Goal: Information Seeking & Learning: Learn about a topic

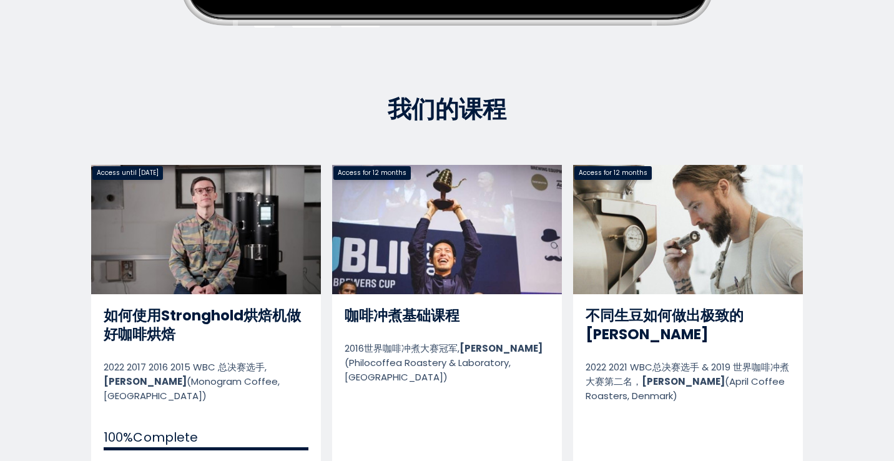
scroll to position [535, 0]
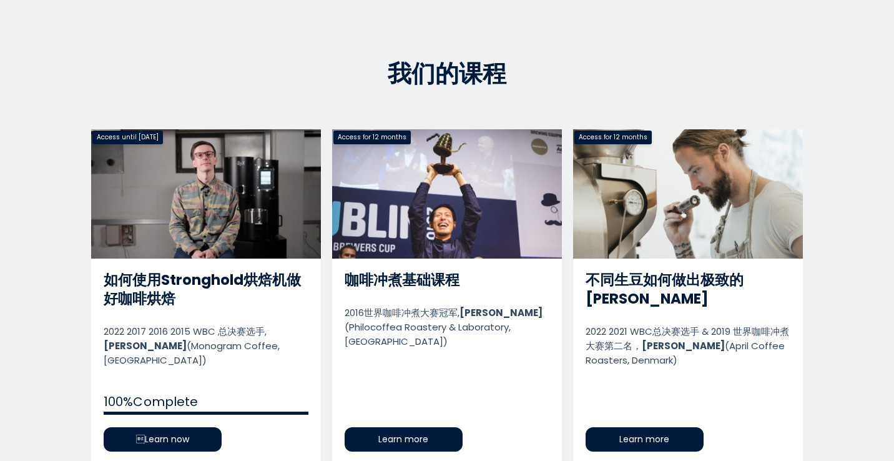
click at [164, 428] on link "如何使用Stronghold烘焙机做好咖啡烘焙" at bounding box center [206, 296] width 230 height 335
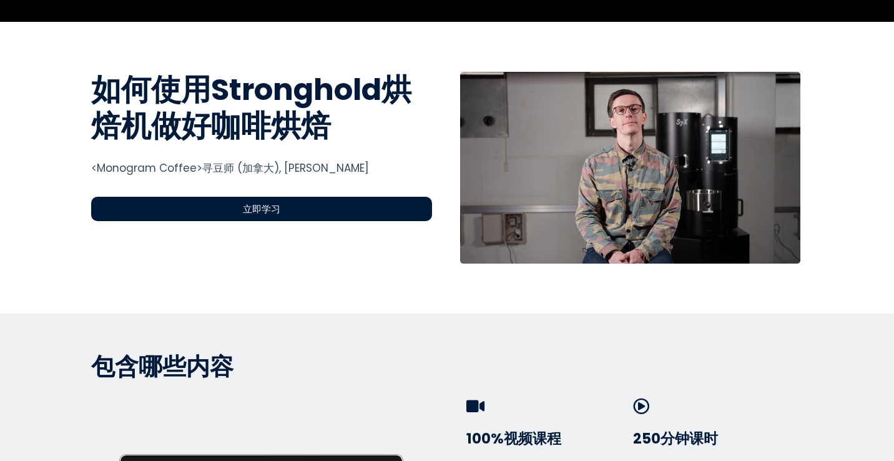
scroll to position [424, 0]
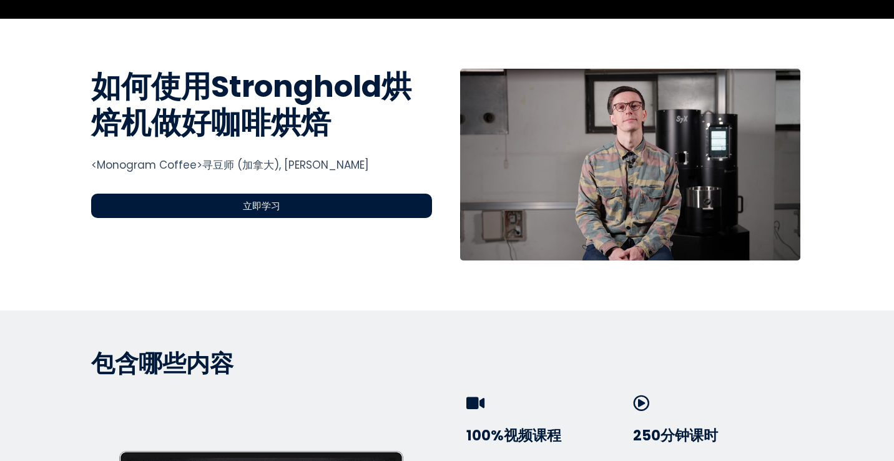
click at [126, 211] on div "立即学习" at bounding box center [261, 206] width 341 height 24
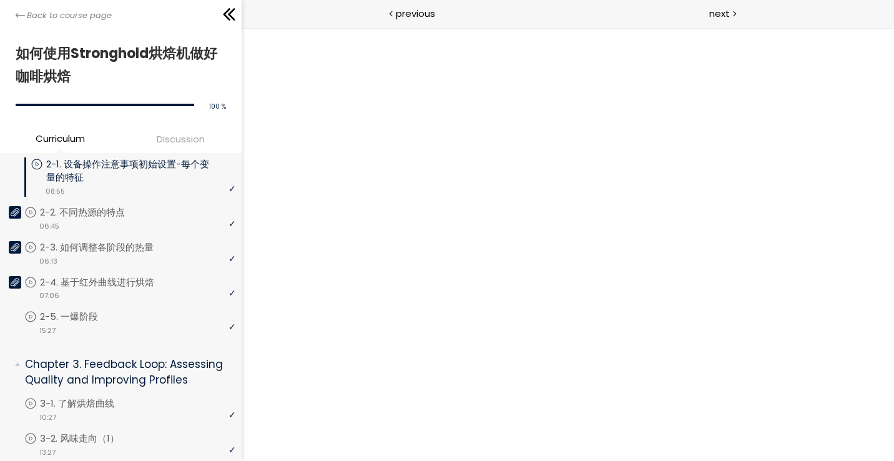
scroll to position [285, 0]
click at [137, 209] on p "2-2. 不同热源的特点" at bounding box center [98, 212] width 110 height 14
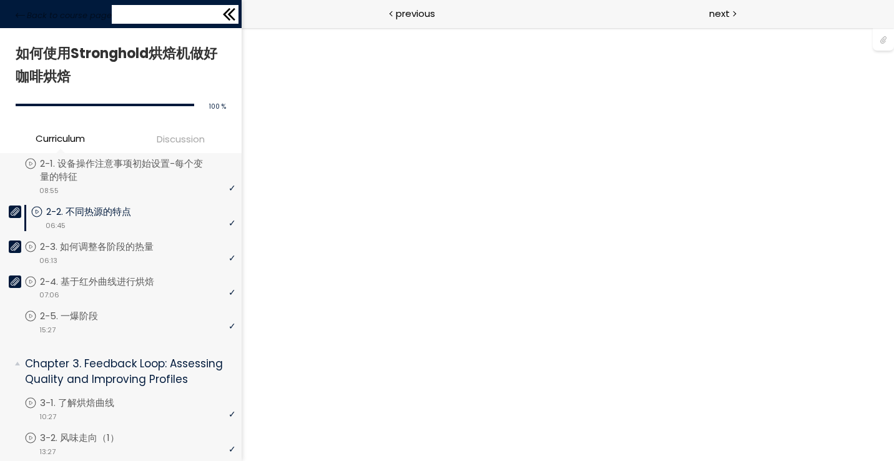
click at [227, 9] on icon at bounding box center [229, 14] width 19 height 19
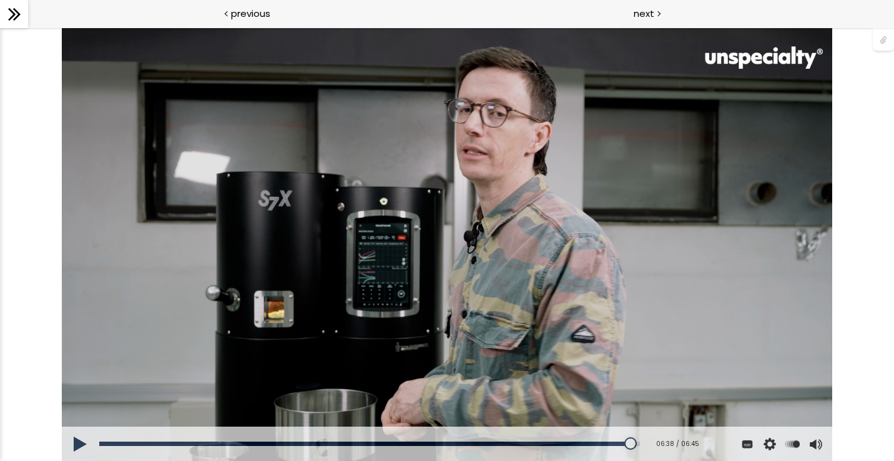
click at [77, 446] on button at bounding box center [80, 443] width 37 height 35
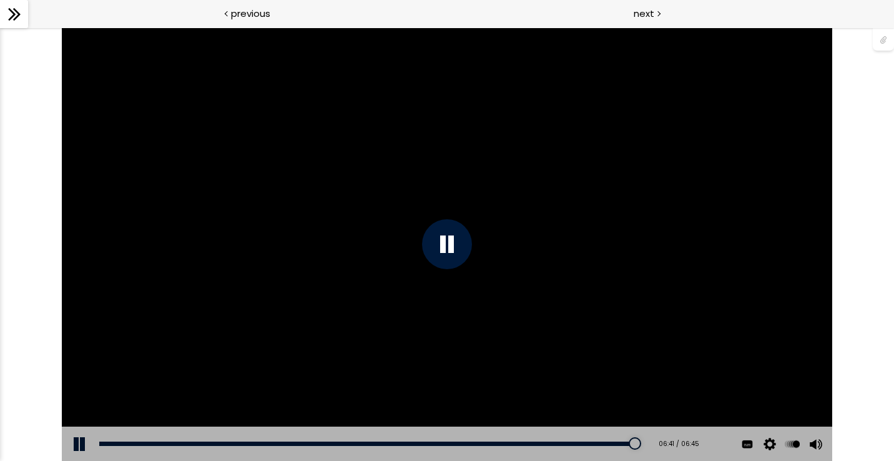
click at [103, 446] on div "Add chapter 00:01" at bounding box center [369, 443] width 540 height 35
click at [109, 441] on div "00:07" at bounding box center [369, 443] width 540 height 4
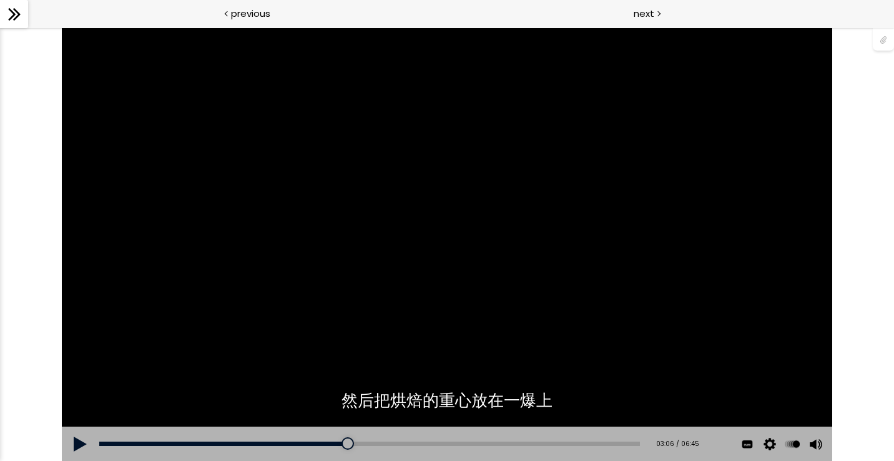
click at [85, 435] on button at bounding box center [80, 443] width 37 height 35
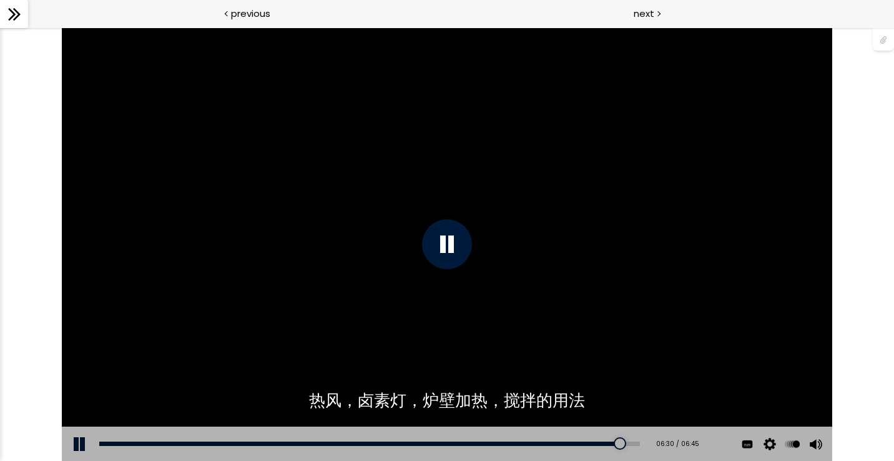
click at [8, 11] on icon at bounding box center [14, 14] width 19 height 19
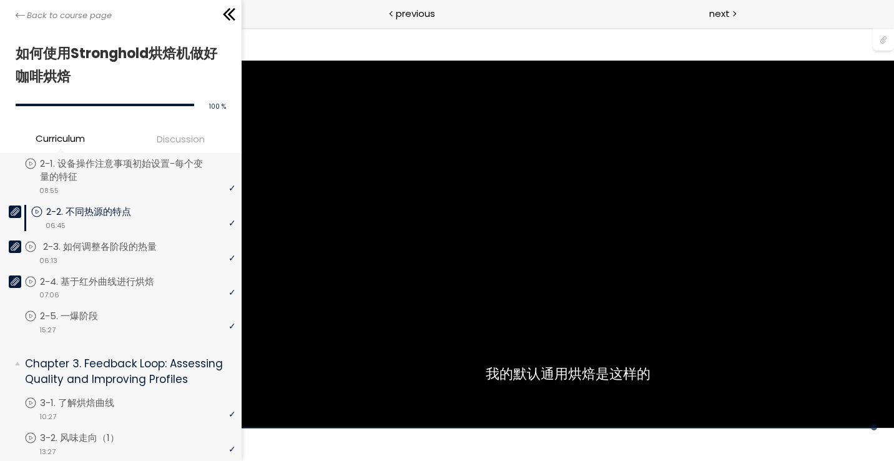
click at [97, 254] on div "video 06:13" at bounding box center [129, 260] width 211 height 12
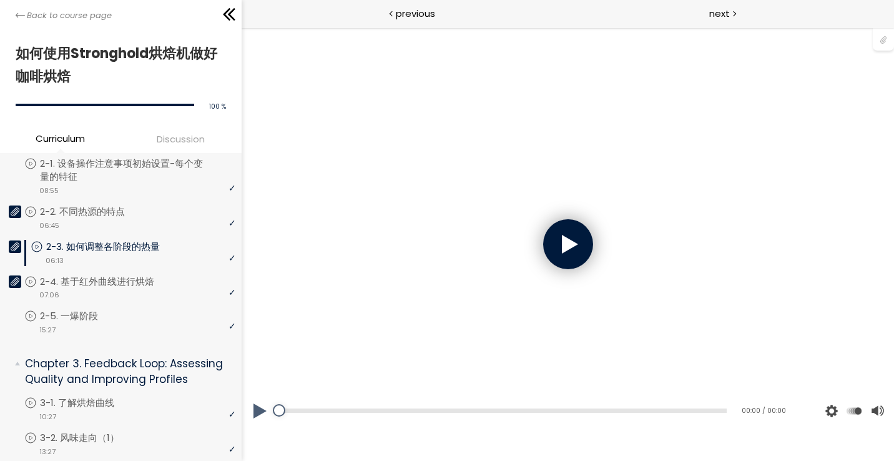
click at [560, 241] on div at bounding box center [568, 244] width 50 height 50
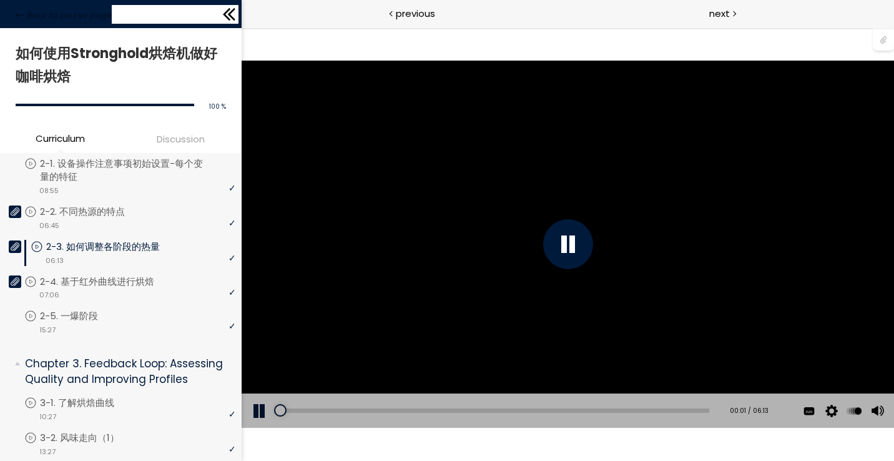
click at [227, 19] on icon at bounding box center [226, 14] width 7 height 12
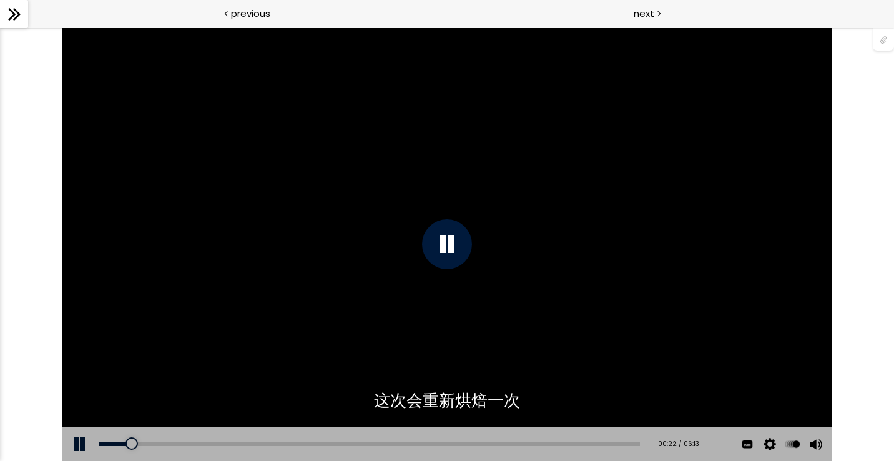
click at [141, 446] on div "Add chapter 00:29" at bounding box center [369, 443] width 540 height 35
click at [148, 443] on div "00:33" at bounding box center [369, 443] width 540 height 4
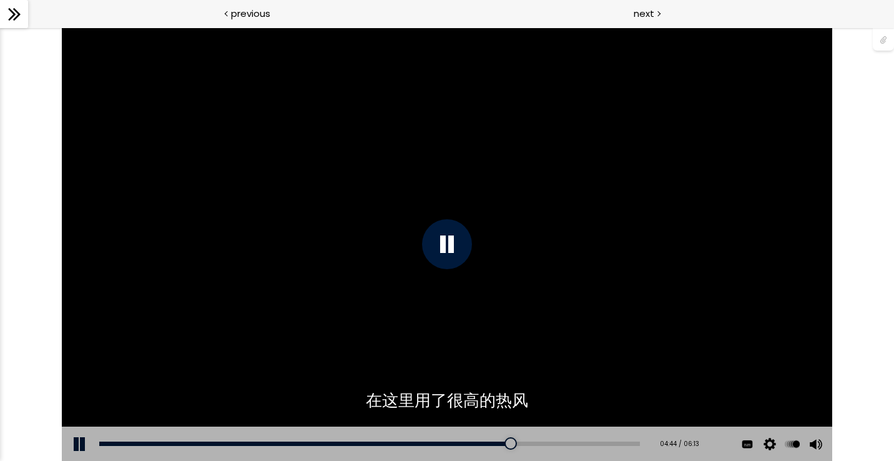
click at [17, 12] on icon at bounding box center [16, 14] width 7 height 12
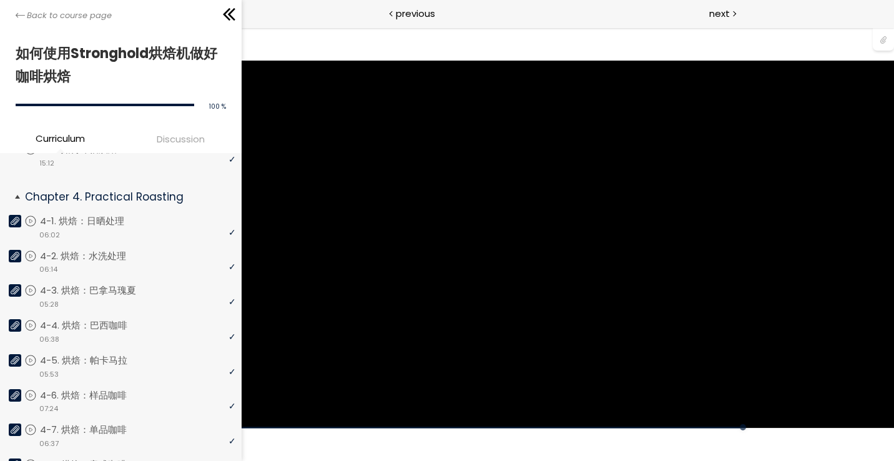
scroll to position [679, 0]
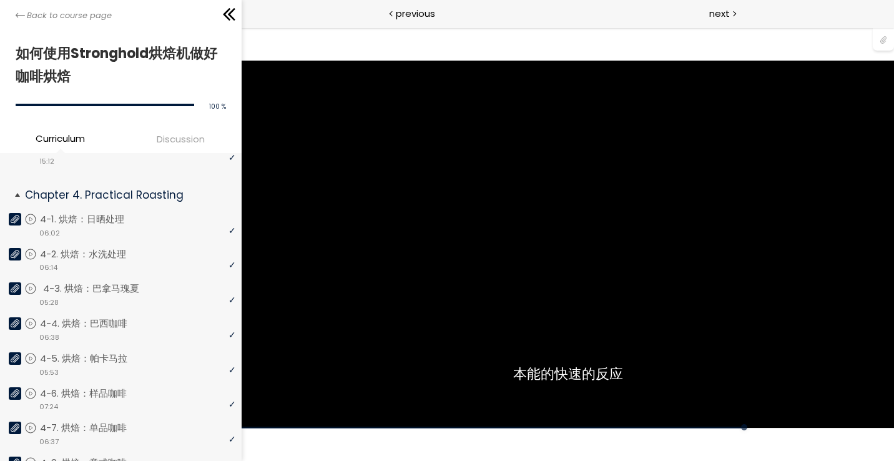
click at [146, 291] on p "4-3. 烘焙：巴拿马瑰夏" at bounding box center [103, 289] width 121 height 14
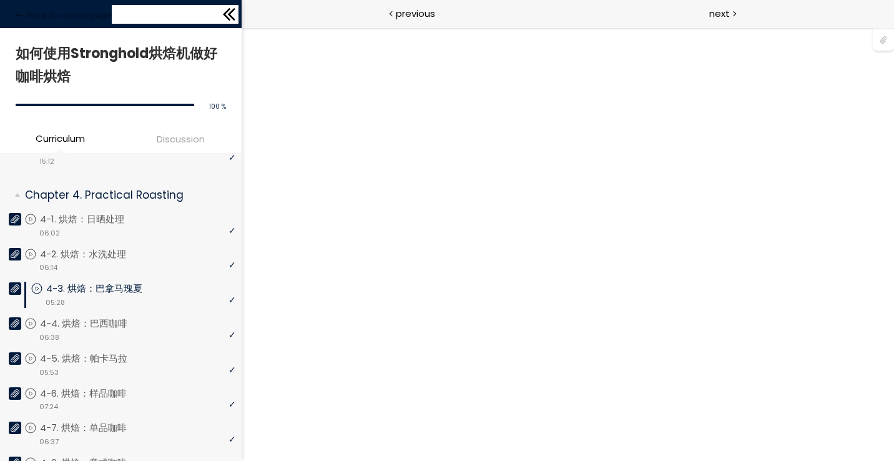
click at [229, 16] on icon at bounding box center [229, 14] width 19 height 19
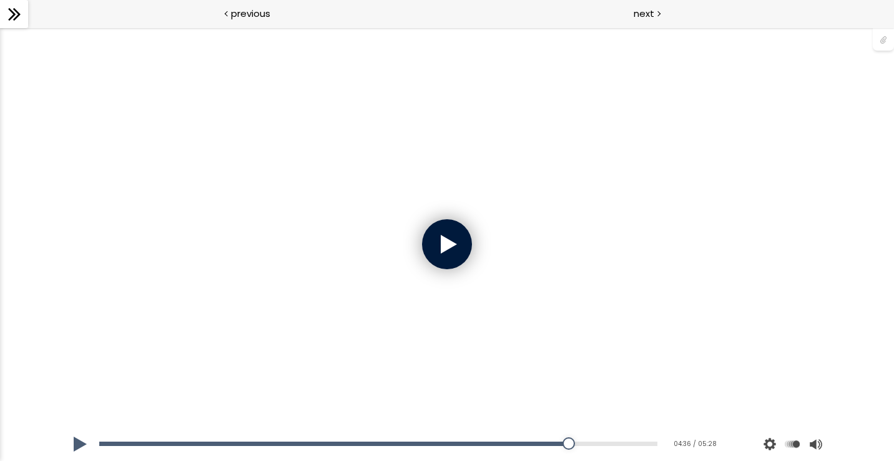
click at [431, 257] on div at bounding box center [447, 244] width 50 height 50
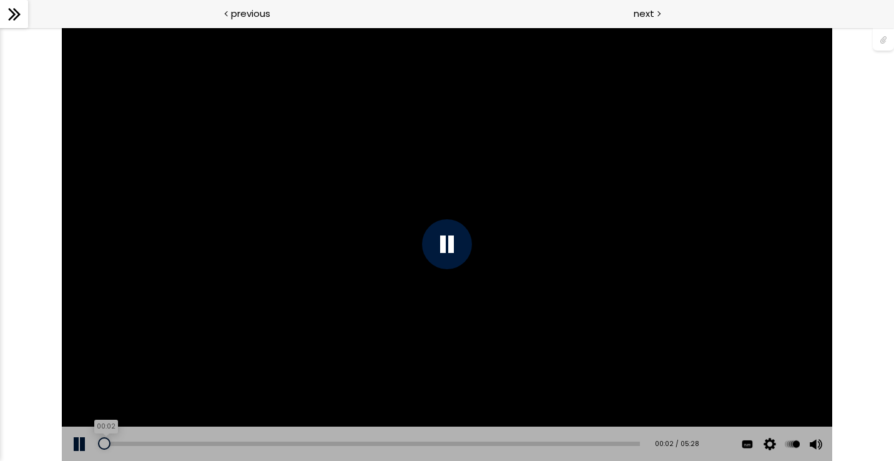
click at [104, 445] on div "00:02" at bounding box center [369, 443] width 540 height 4
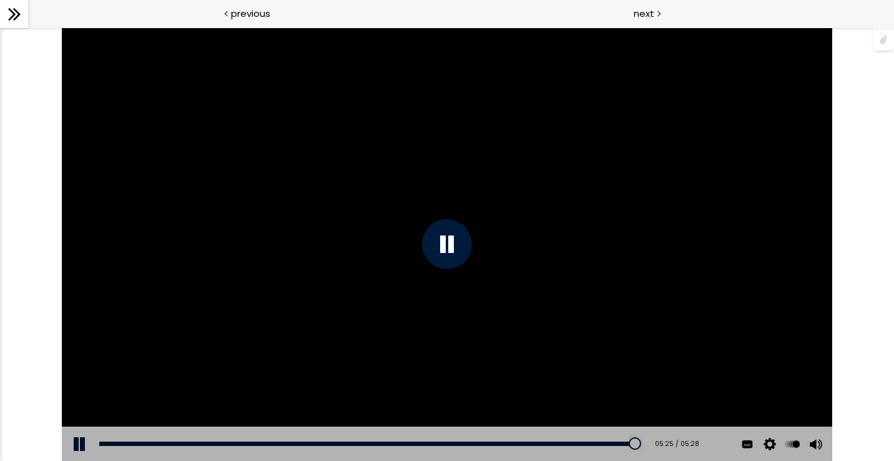
click at [20, 14] on icon at bounding box center [14, 14] width 19 height 19
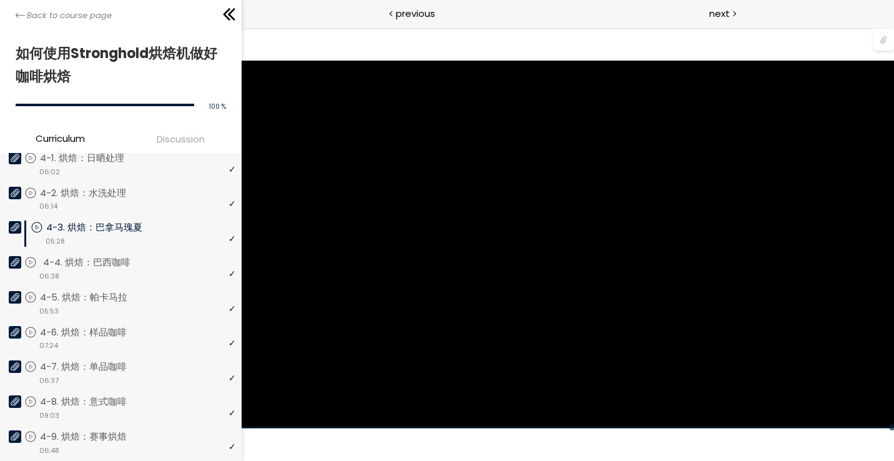
scroll to position [745, 0]
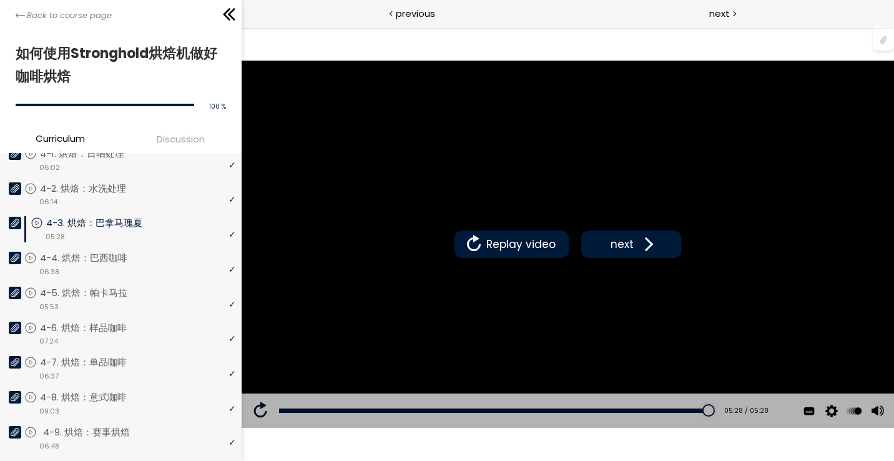
click at [104, 436] on p "4-9. 烘焙：赛事烘焙" at bounding box center [99, 432] width 112 height 14
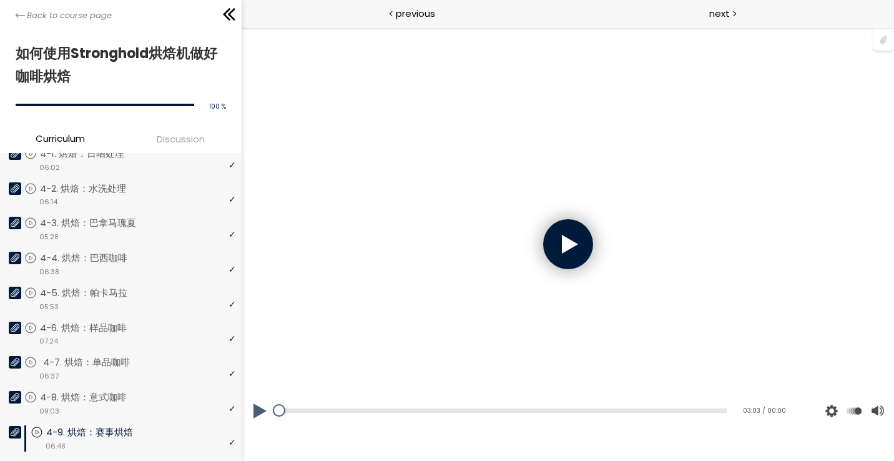
click at [142, 362] on p "4-7. 烘焙：单品咖啡" at bounding box center [99, 362] width 112 height 14
click at [556, 231] on div at bounding box center [568, 244] width 50 height 50
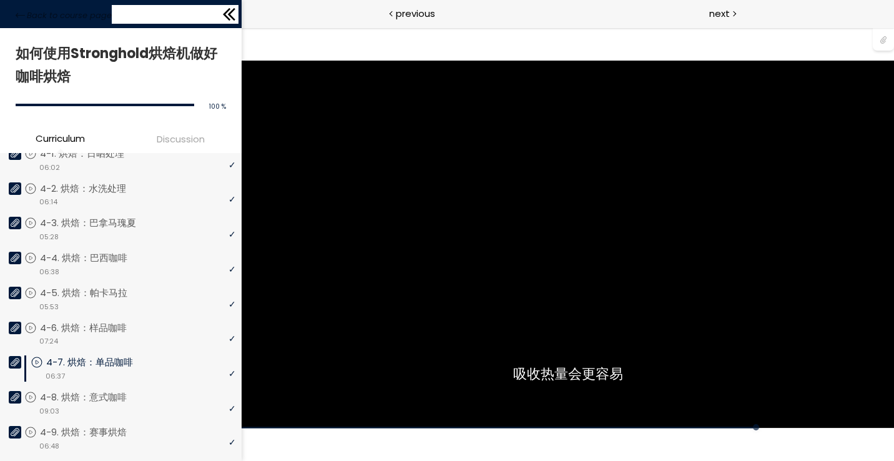
click at [231, 14] on icon at bounding box center [229, 14] width 19 height 19
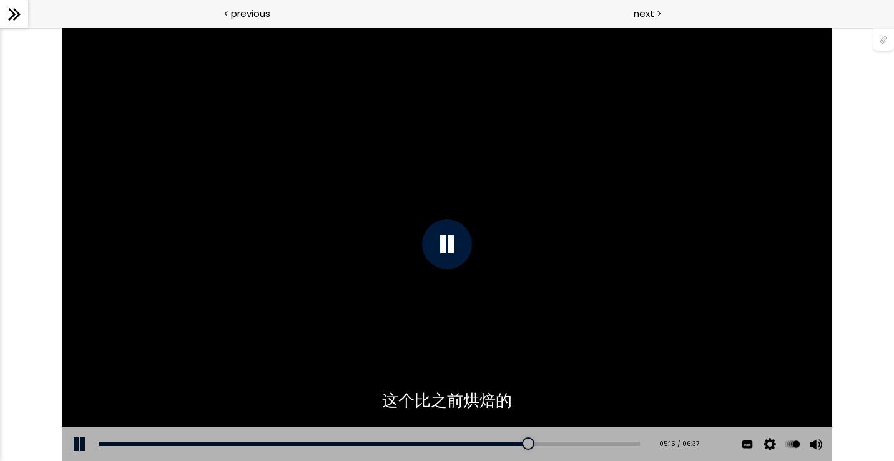
click at [102, 446] on div "Add chapter 00:02" at bounding box center [369, 443] width 540 height 35
click at [104, 445] on div "00:03" at bounding box center [369, 443] width 540 height 4
